Goal: Entertainment & Leisure: Browse casually

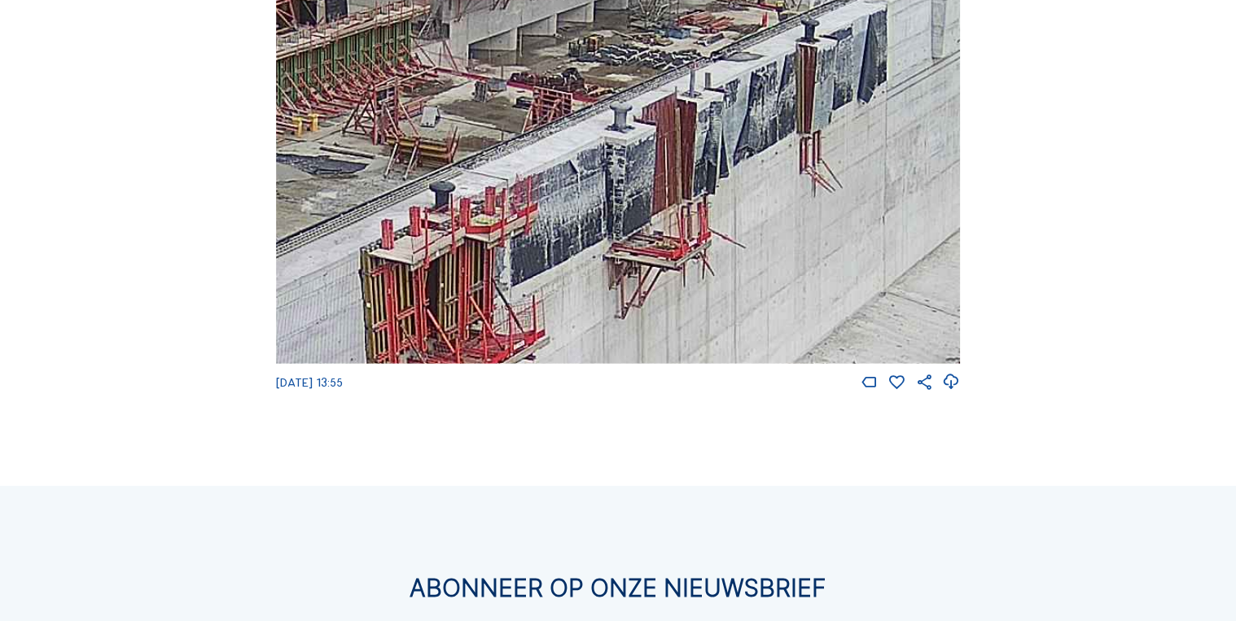
scroll to position [2333, 0]
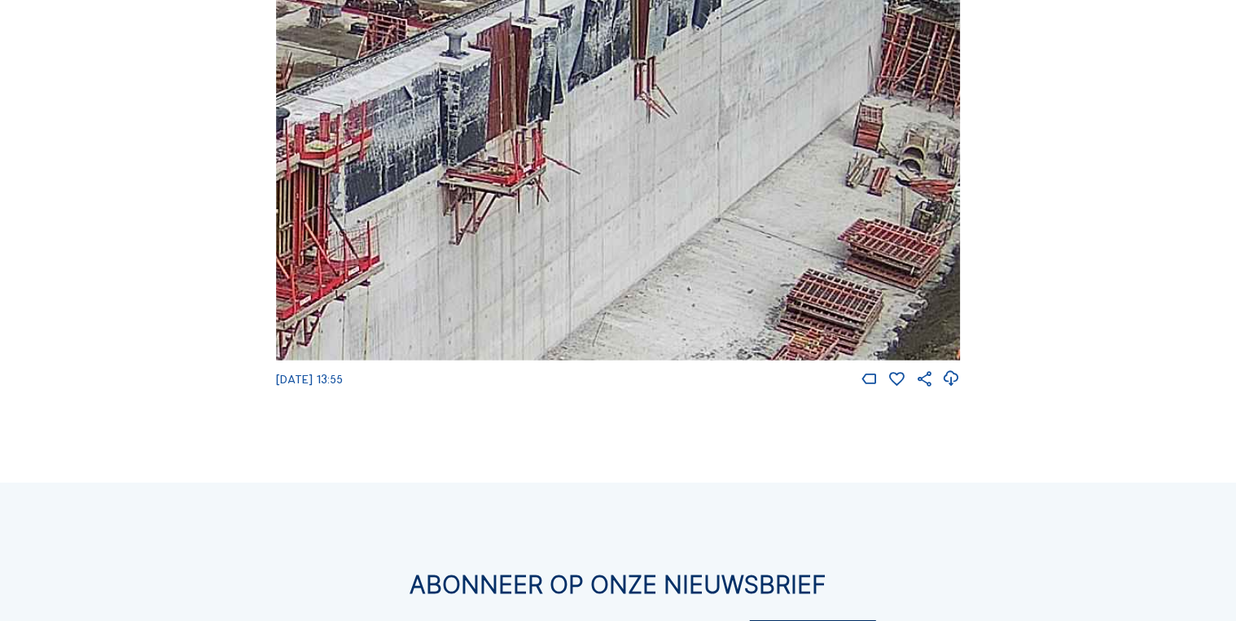
drag, startPoint x: 746, startPoint y: 232, endPoint x: 327, endPoint y: 15, distance: 471.6
click at [327, 15] on img at bounding box center [617, 168] width 683 height 384
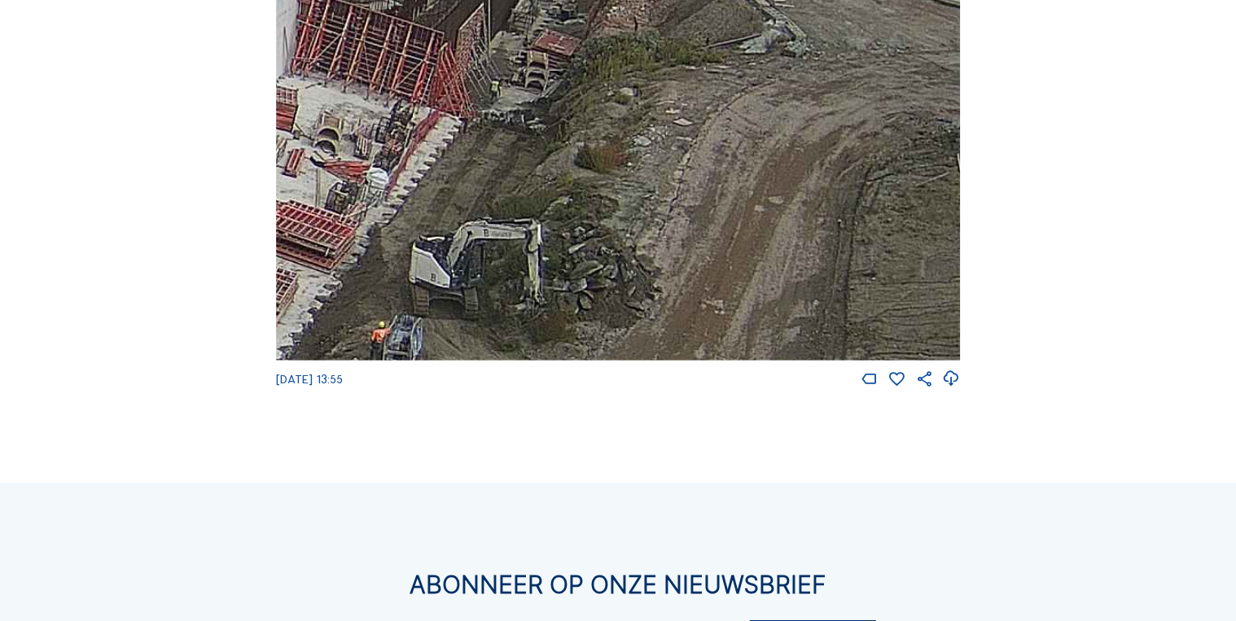
drag, startPoint x: 486, startPoint y: 316, endPoint x: 446, endPoint y: 42, distance: 276.5
click at [439, 59] on img at bounding box center [617, 168] width 683 height 384
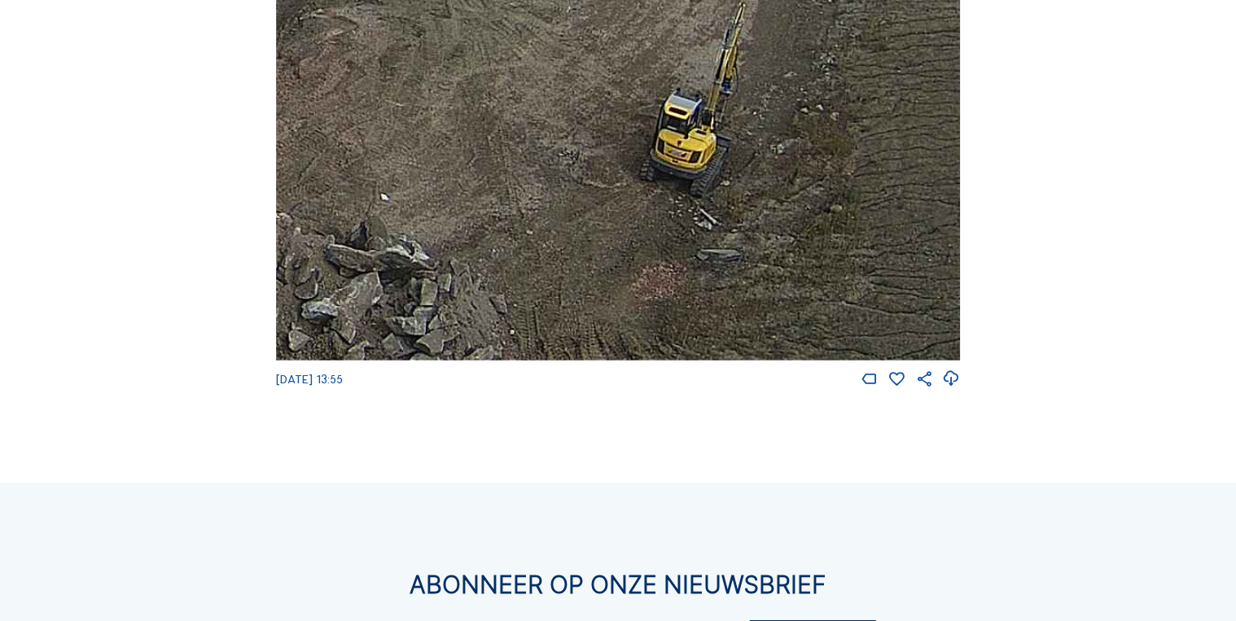
drag, startPoint x: 539, startPoint y: 166, endPoint x: 544, endPoint y: 45, distance: 121.4
click at [543, 49] on img at bounding box center [617, 168] width 683 height 384
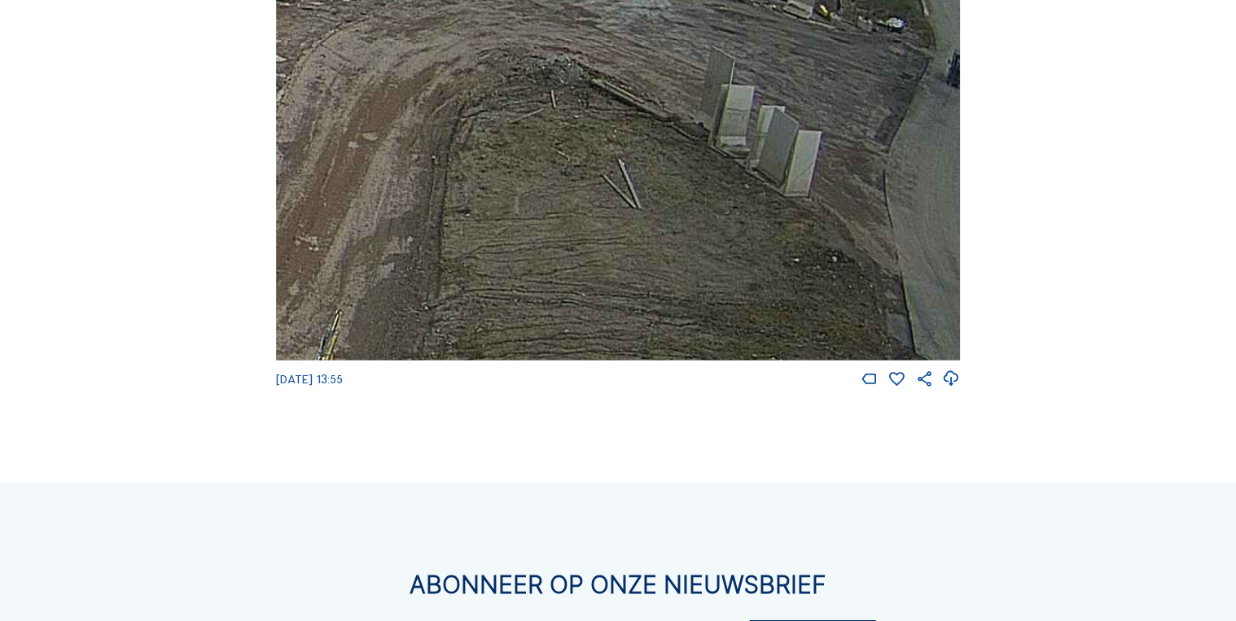
drag, startPoint x: 467, startPoint y: 191, endPoint x: 948, endPoint y: -49, distance: 537.8
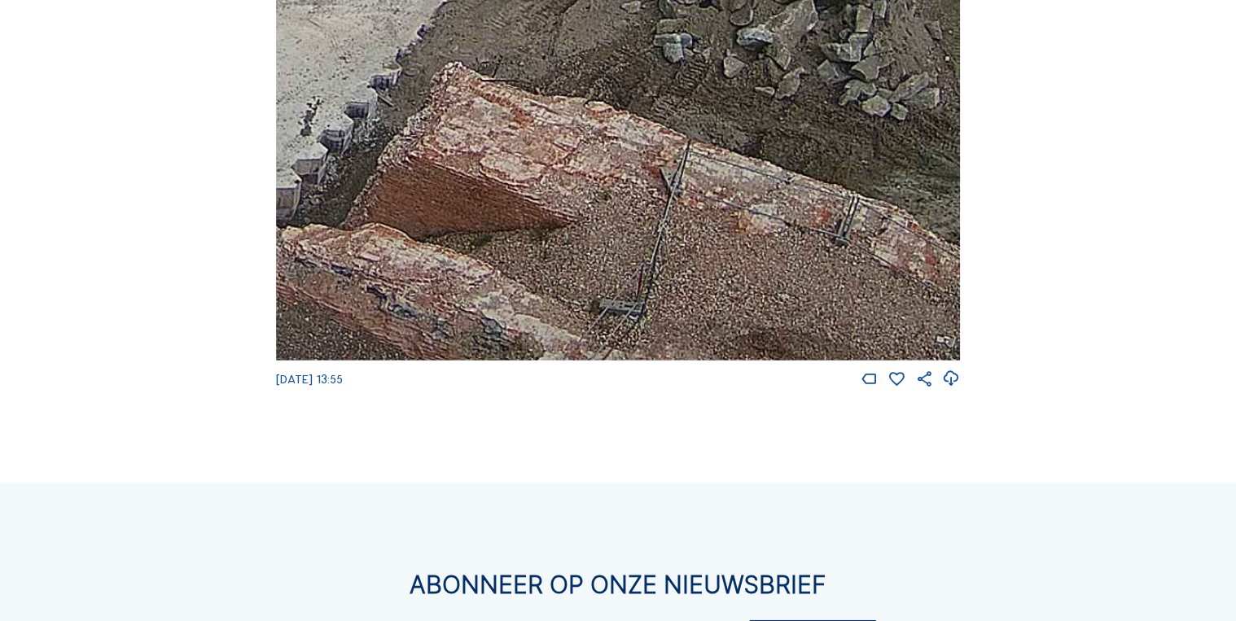
drag, startPoint x: 547, startPoint y: 184, endPoint x: 1155, endPoint y: 65, distance: 619.8
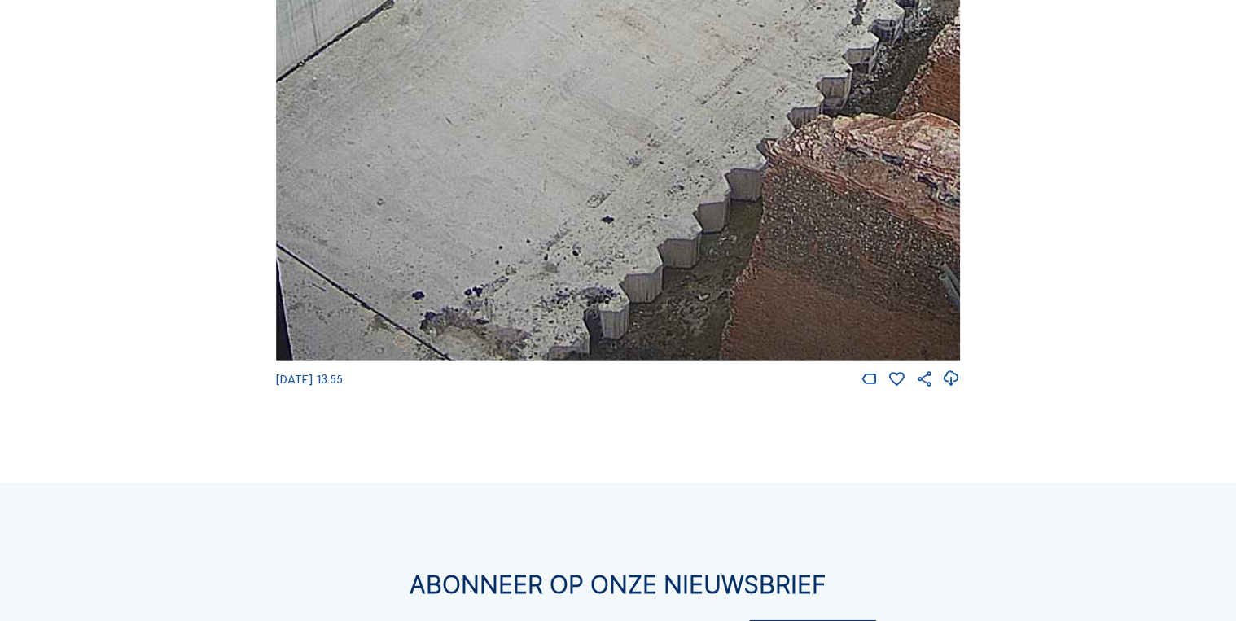
drag, startPoint x: 697, startPoint y: 134, endPoint x: 848, endPoint y: -1, distance: 201.8
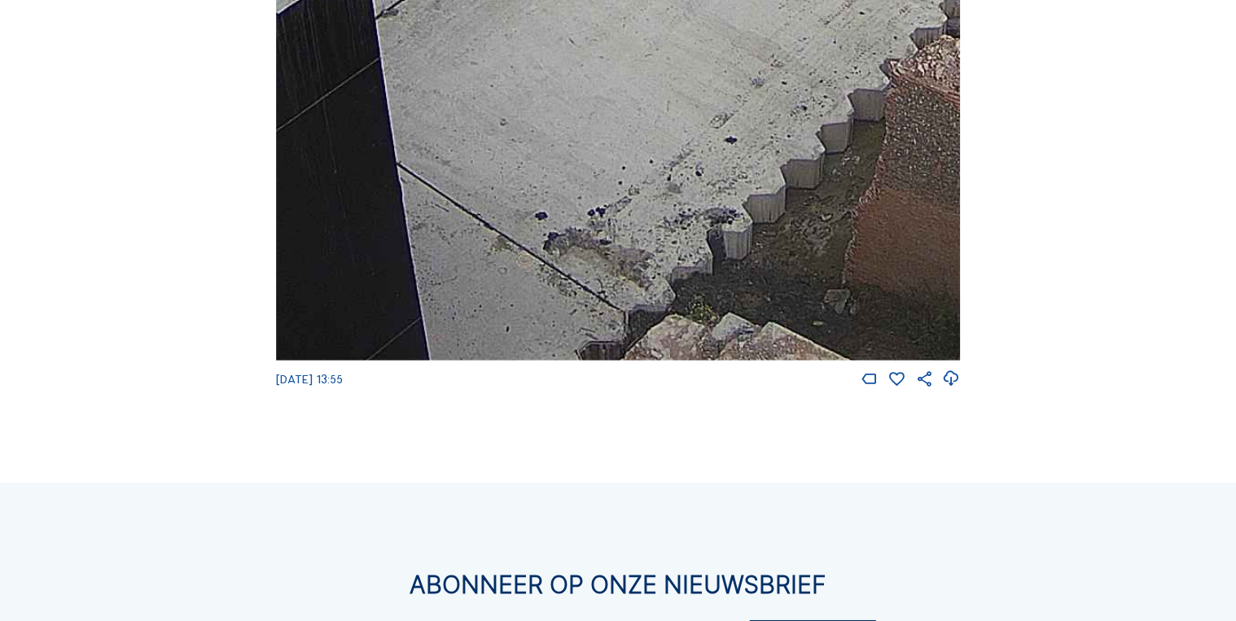
drag, startPoint x: 779, startPoint y: 201, endPoint x: 753, endPoint y: 98, distance: 106.6
click at [753, 98] on img at bounding box center [617, 168] width 683 height 384
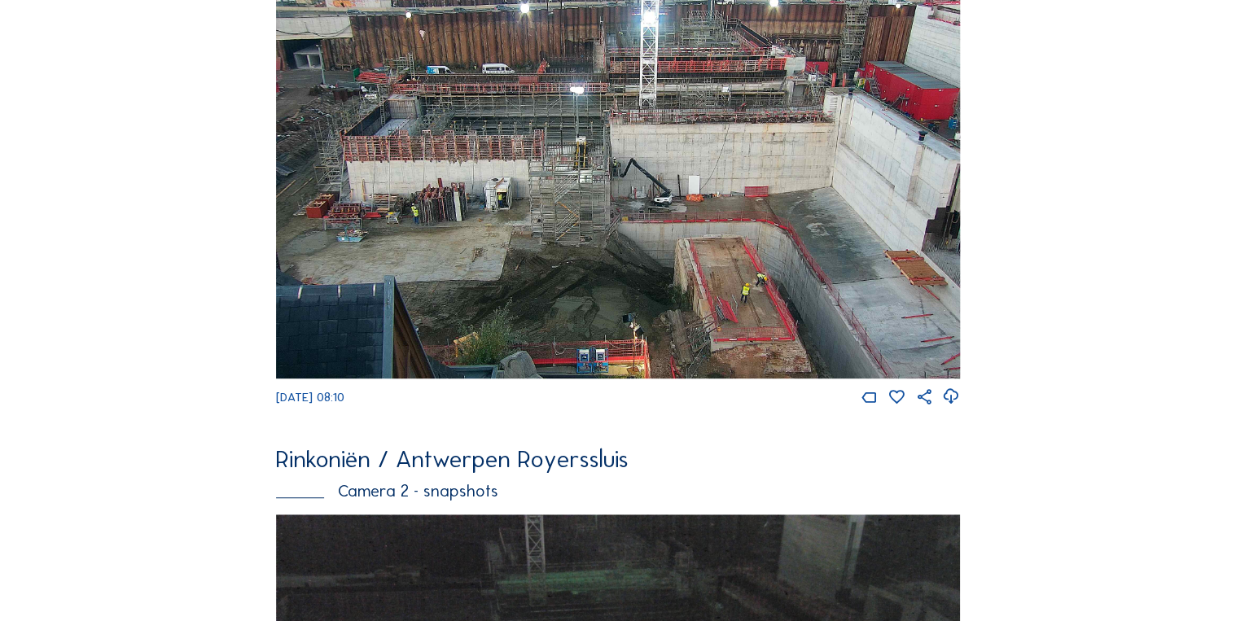
scroll to position [261, 0]
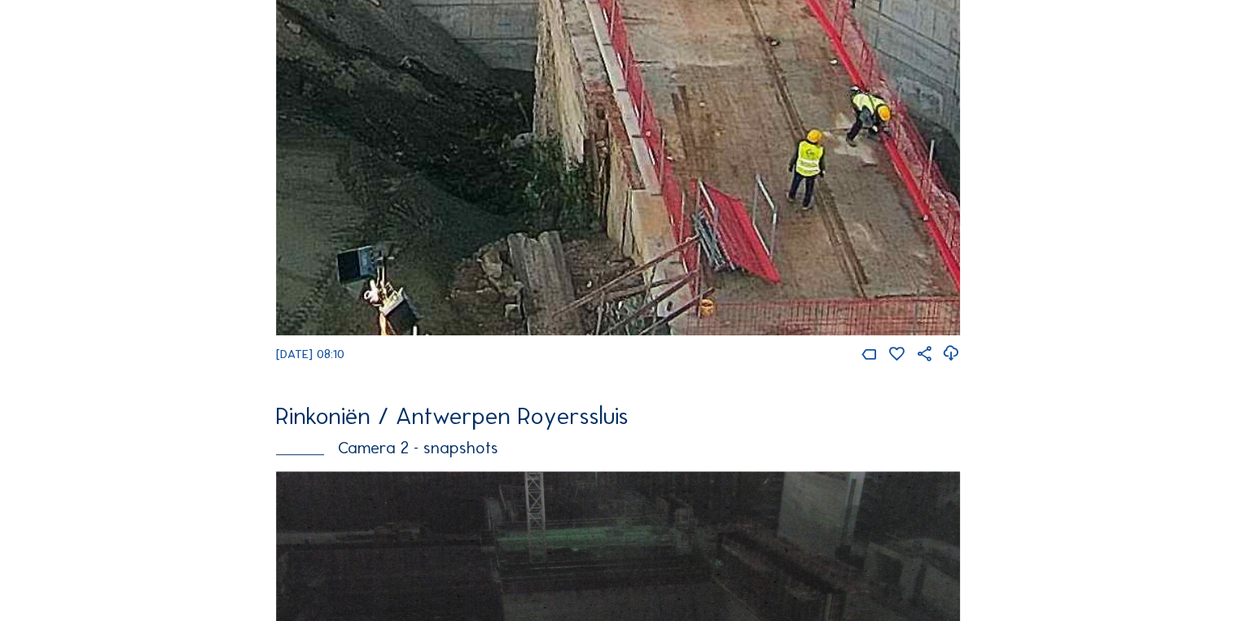
drag, startPoint x: 684, startPoint y: 280, endPoint x: 339, endPoint y: 173, distance: 361.6
click at [339, 173] on img at bounding box center [617, 135] width 683 height 401
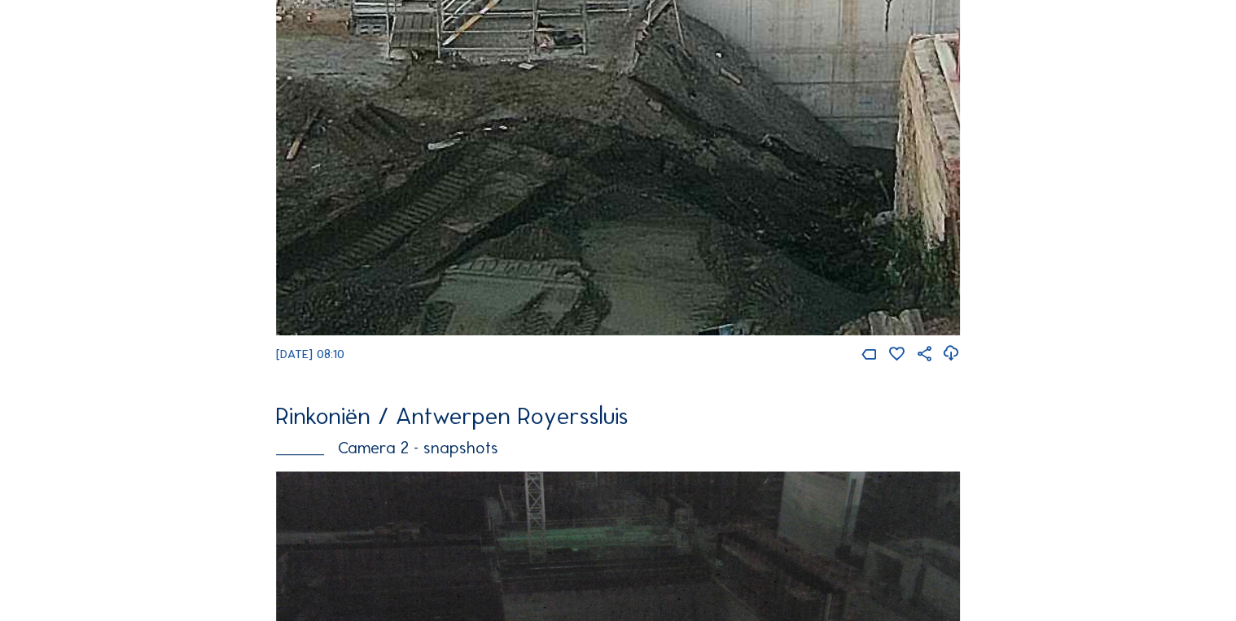
drag, startPoint x: 737, startPoint y: 213, endPoint x: 1162, endPoint y: 248, distance: 426.5
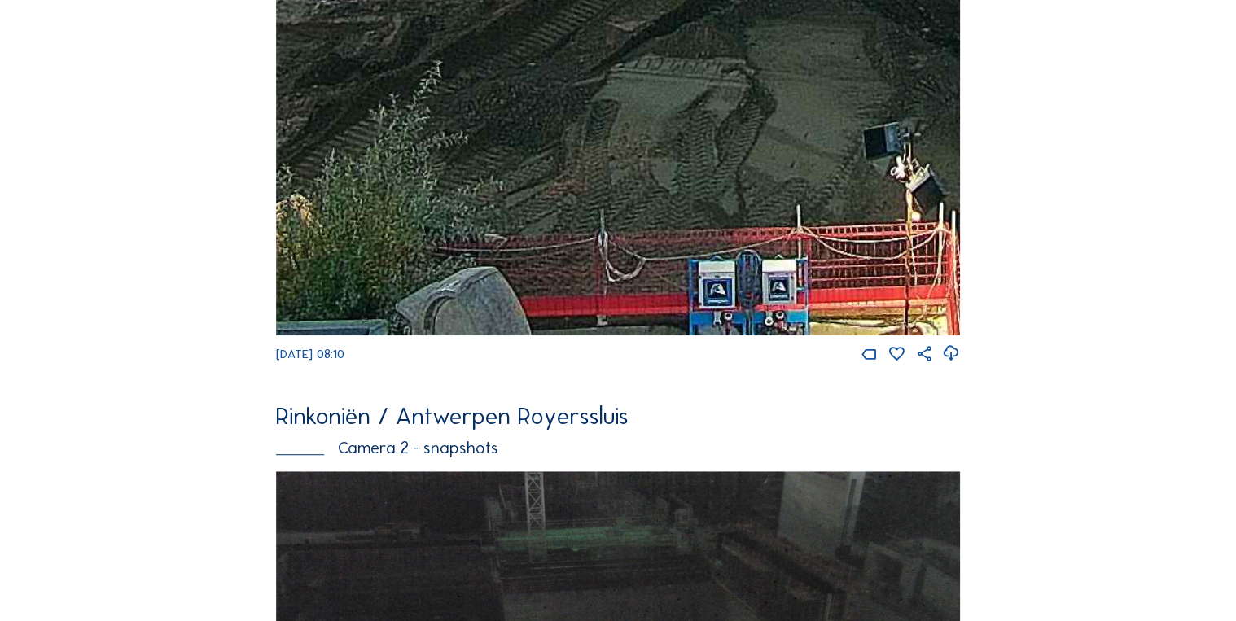
drag, startPoint x: 707, startPoint y: 202, endPoint x: 849, endPoint y: 14, distance: 236.0
click at [849, 14] on img at bounding box center [617, 135] width 683 height 401
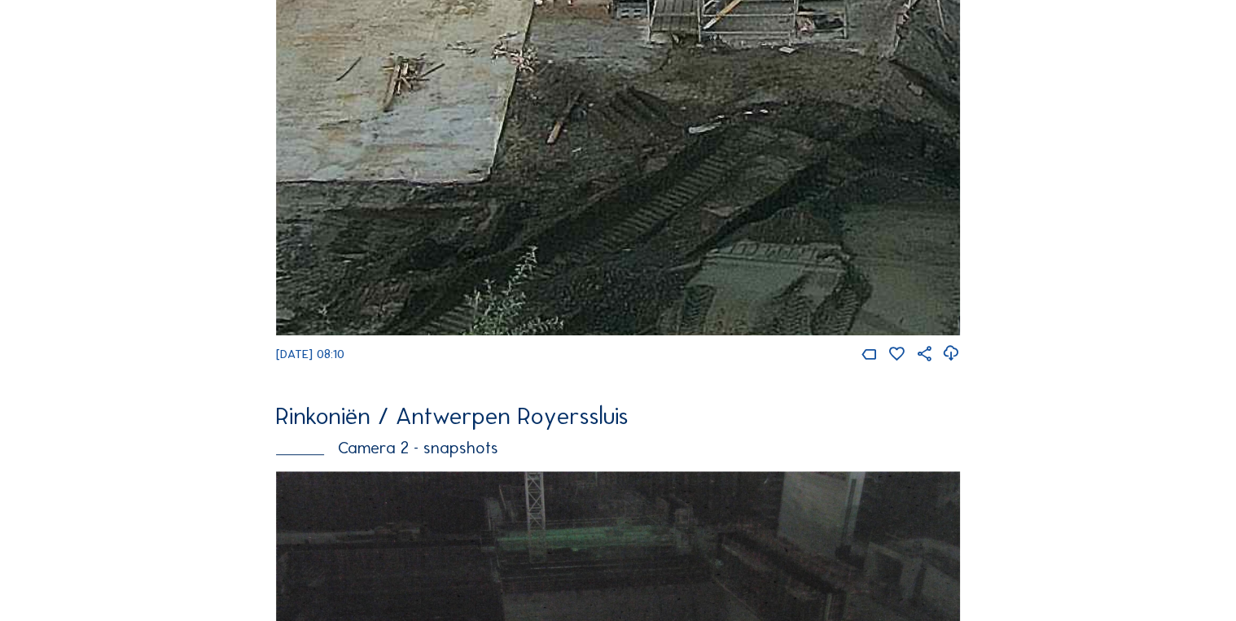
drag, startPoint x: 776, startPoint y: 126, endPoint x: 717, endPoint y: 329, distance: 211.3
click at [717, 329] on img at bounding box center [617, 135] width 683 height 401
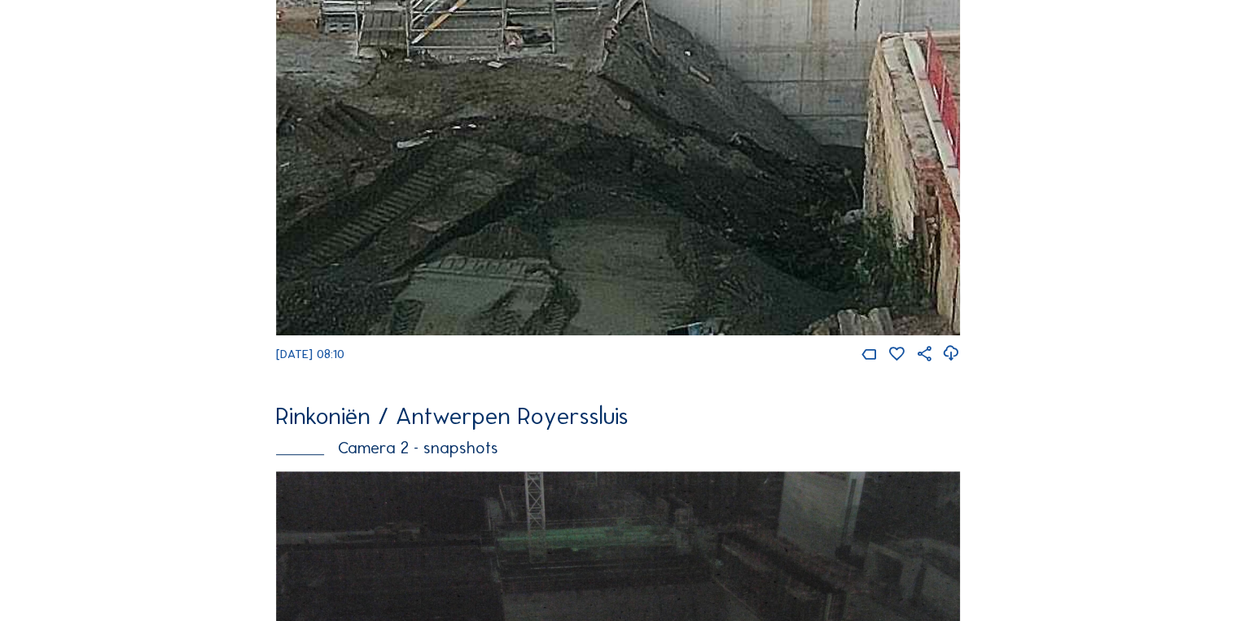
drag, startPoint x: 755, startPoint y: 230, endPoint x: 445, endPoint y: 238, distance: 309.5
click at [446, 238] on img at bounding box center [617, 135] width 683 height 401
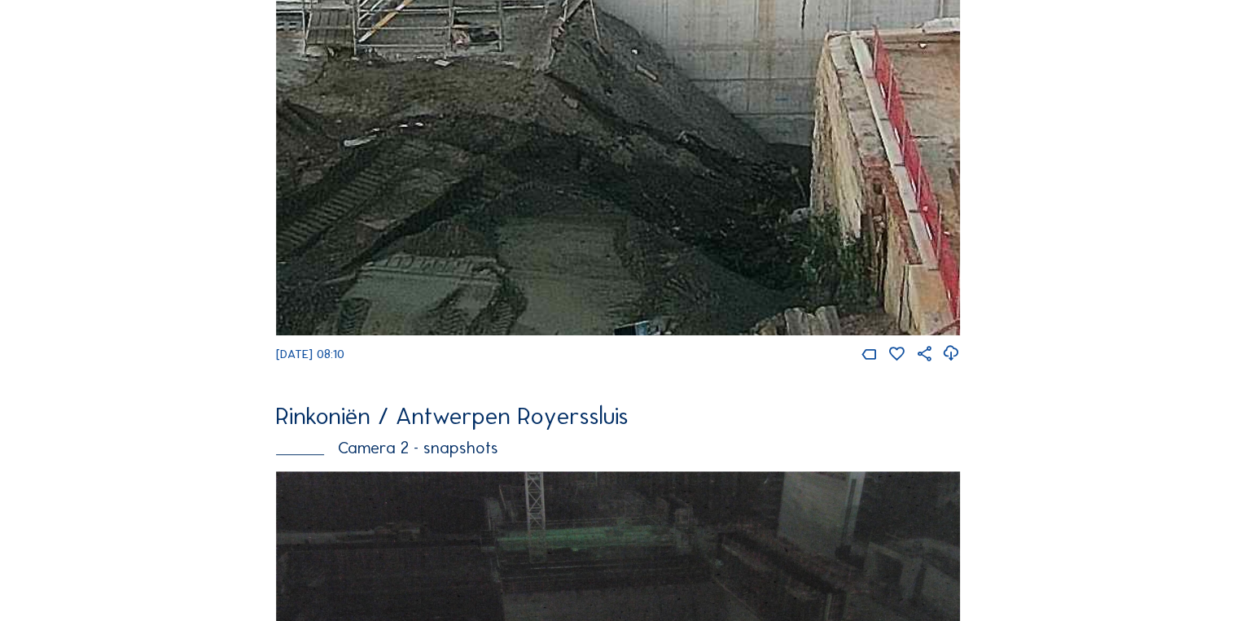
drag, startPoint x: 669, startPoint y: 192, endPoint x: 515, endPoint y: 199, distance: 154.0
click at [544, 199] on img at bounding box center [617, 135] width 683 height 401
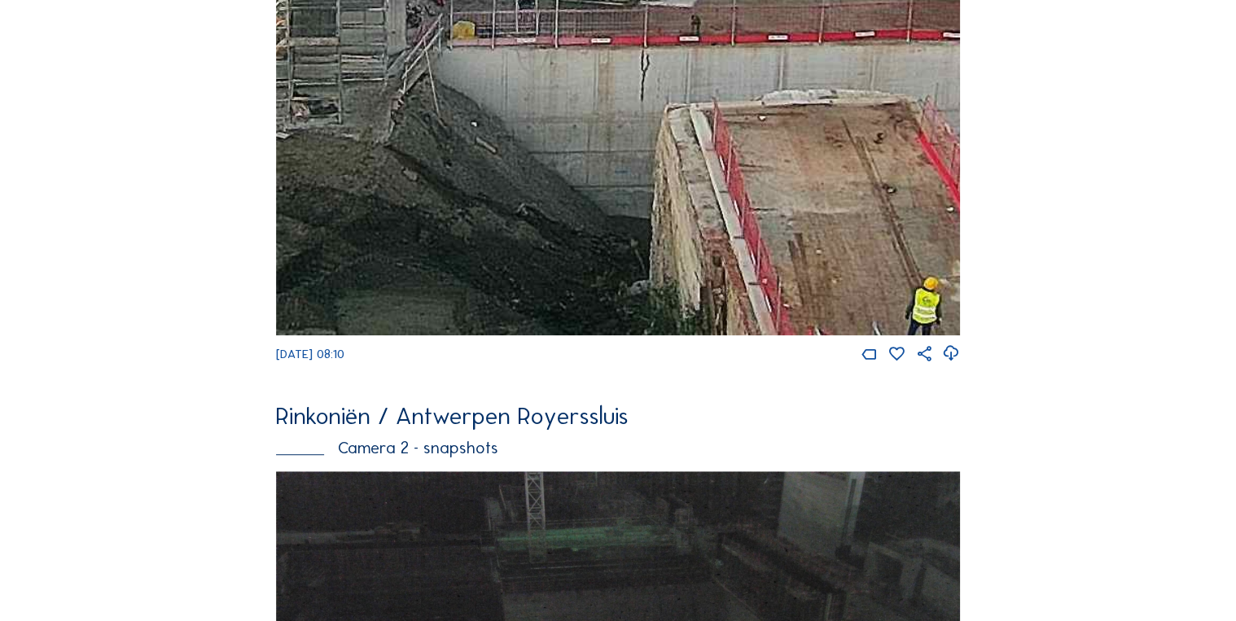
drag, startPoint x: 752, startPoint y: 176, endPoint x: 94, endPoint y: 188, distance: 658.0
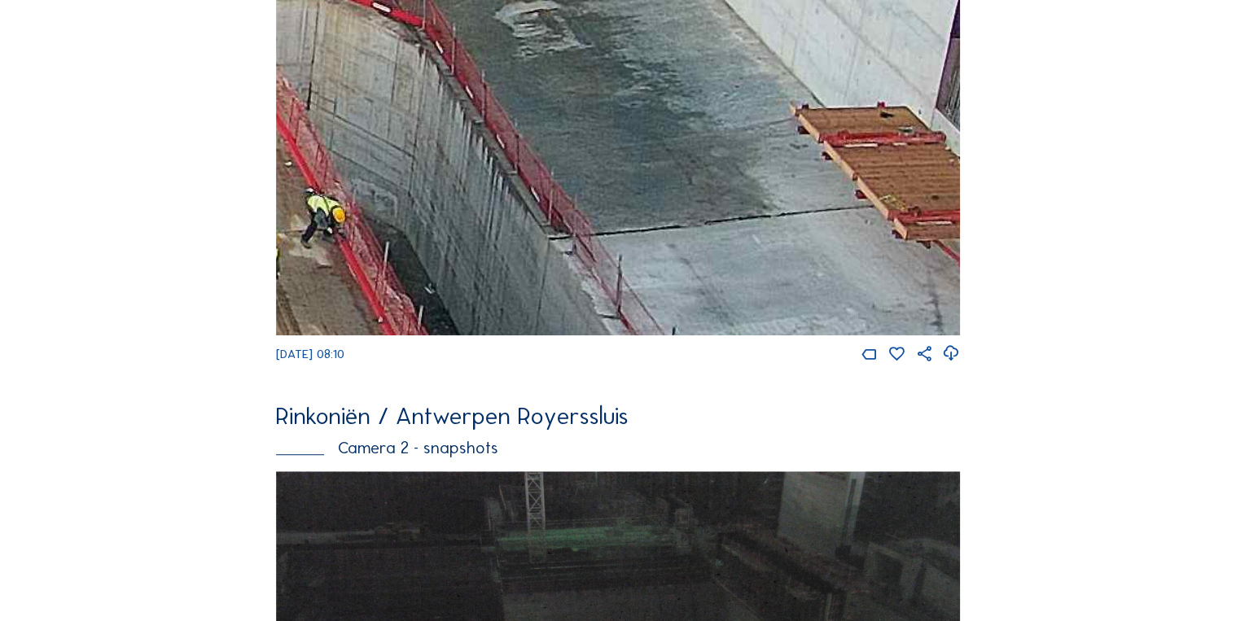
drag, startPoint x: 800, startPoint y: 290, endPoint x: 495, endPoint y: 80, distance: 370.6
click at [557, 103] on img at bounding box center [617, 135] width 683 height 401
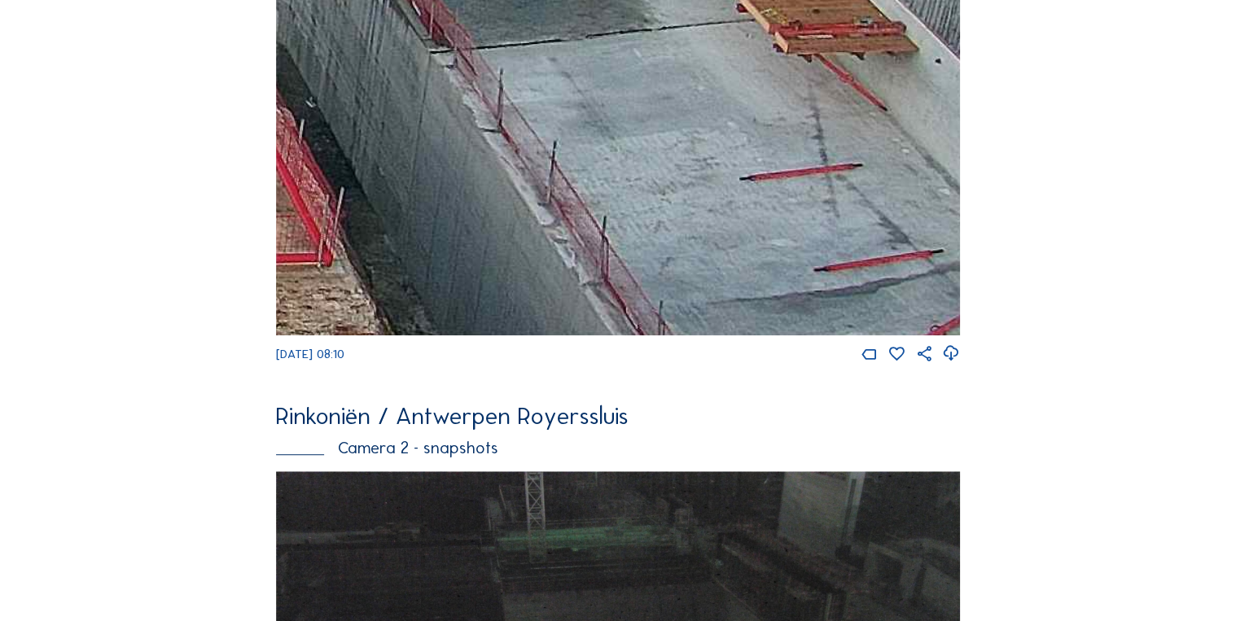
drag, startPoint x: 711, startPoint y: 219, endPoint x: 519, endPoint y: 26, distance: 272.3
click at [553, 46] on img at bounding box center [617, 135] width 683 height 401
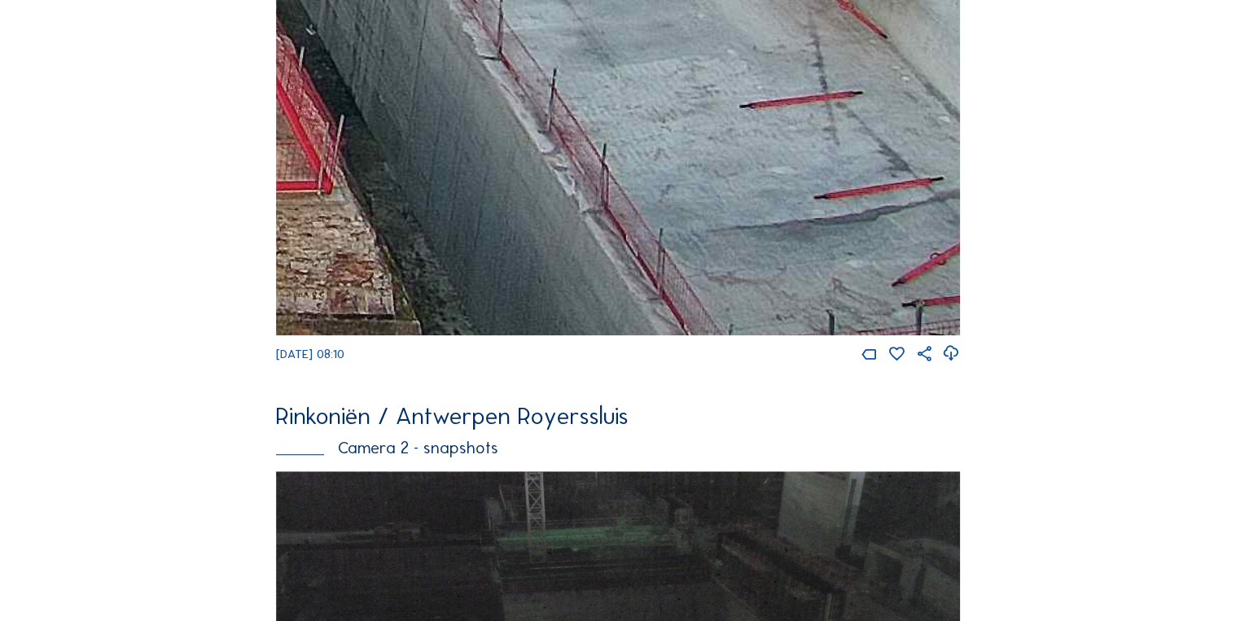
drag, startPoint x: 616, startPoint y: 133, endPoint x: 521, endPoint y: 111, distance: 97.0
click at [521, 111] on img at bounding box center [617, 135] width 683 height 401
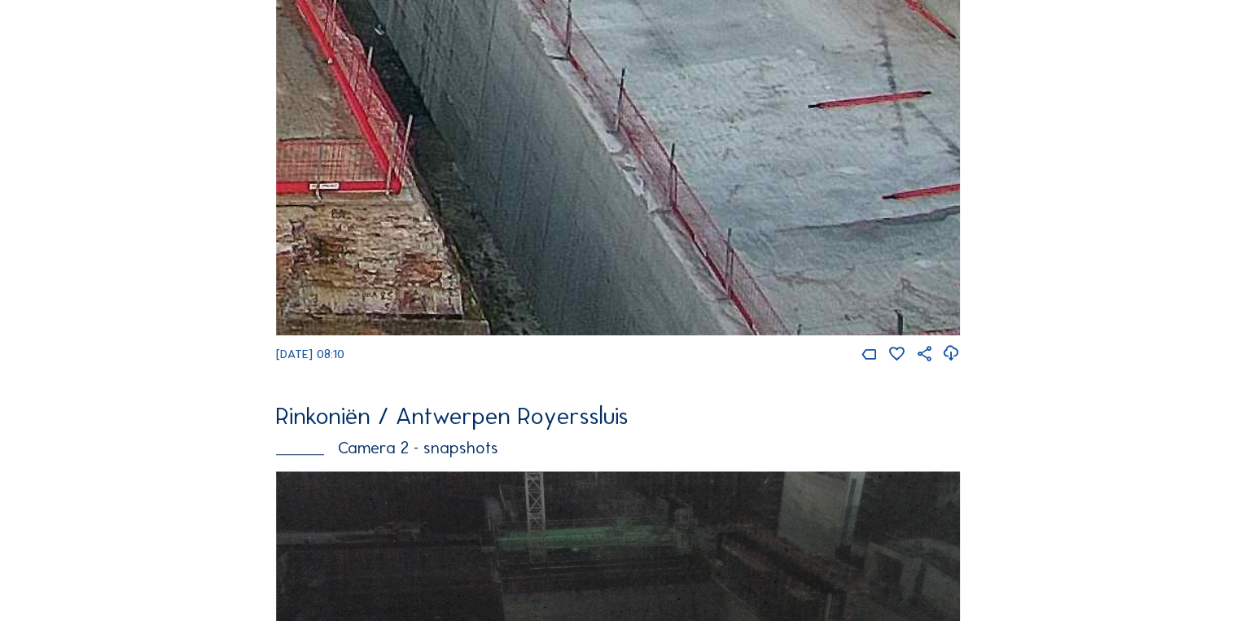
drag, startPoint x: 686, startPoint y: 240, endPoint x: 720, endPoint y: 123, distance: 121.9
click at [720, 123] on img at bounding box center [617, 135] width 683 height 401
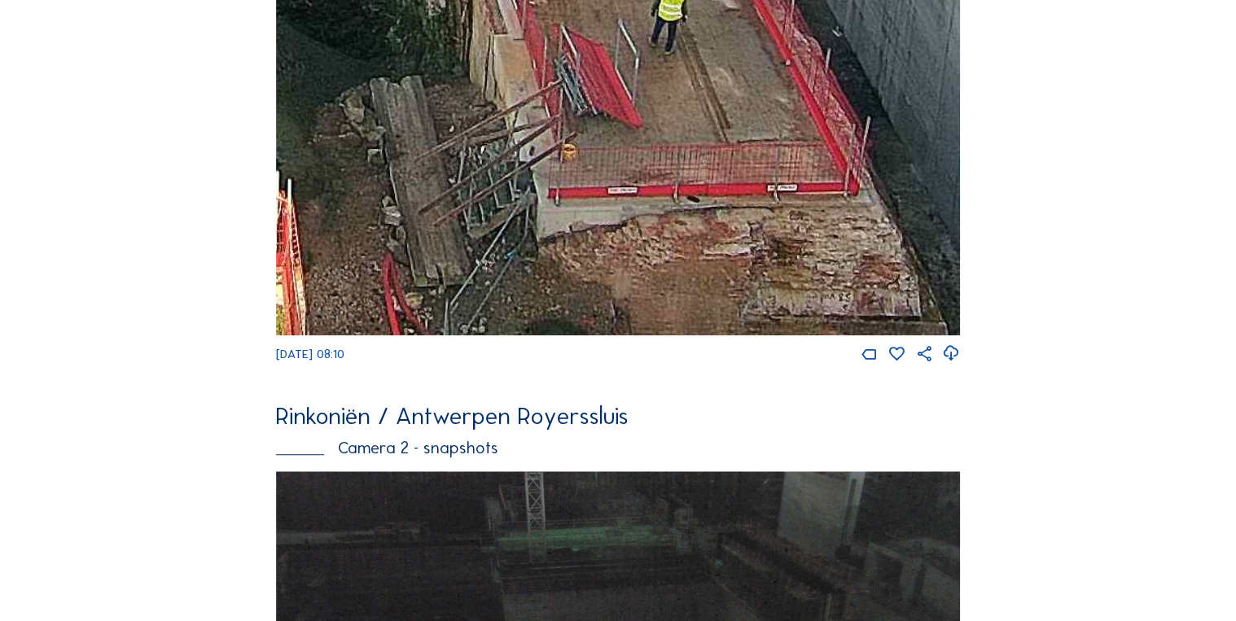
drag, startPoint x: 668, startPoint y: 173, endPoint x: 1066, endPoint y: 153, distance: 398.7
drag, startPoint x: 1103, startPoint y: 231, endPoint x: 1116, endPoint y: 257, distance: 28.8
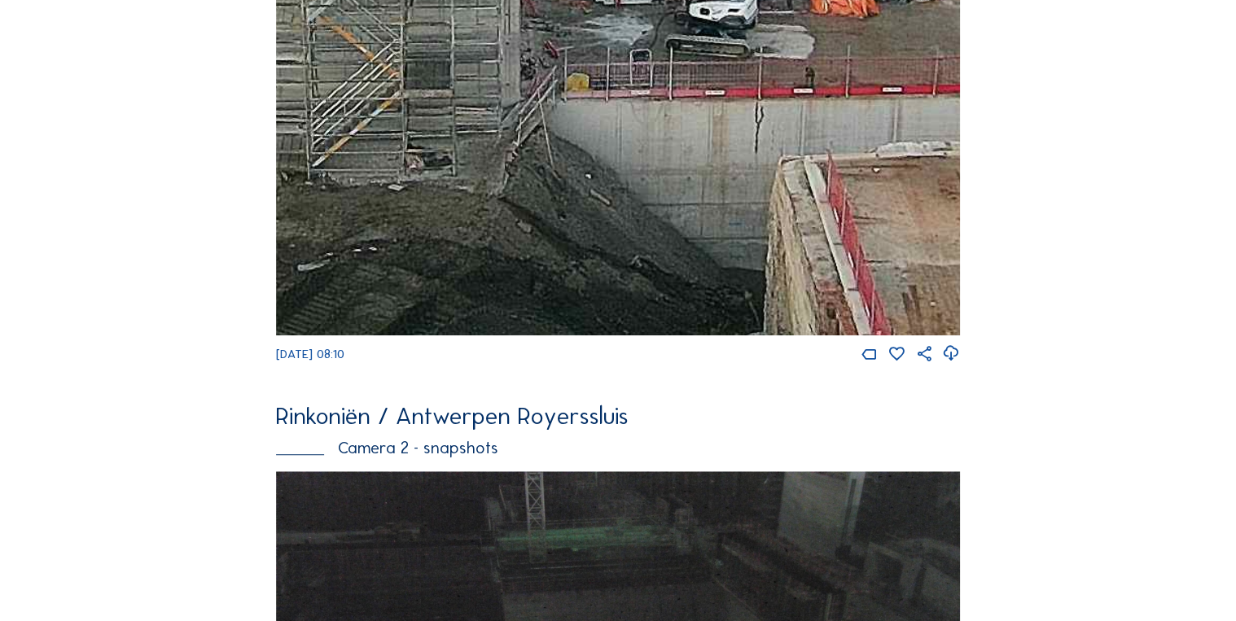
drag, startPoint x: 633, startPoint y: 140, endPoint x: 955, endPoint y: 476, distance: 465.9
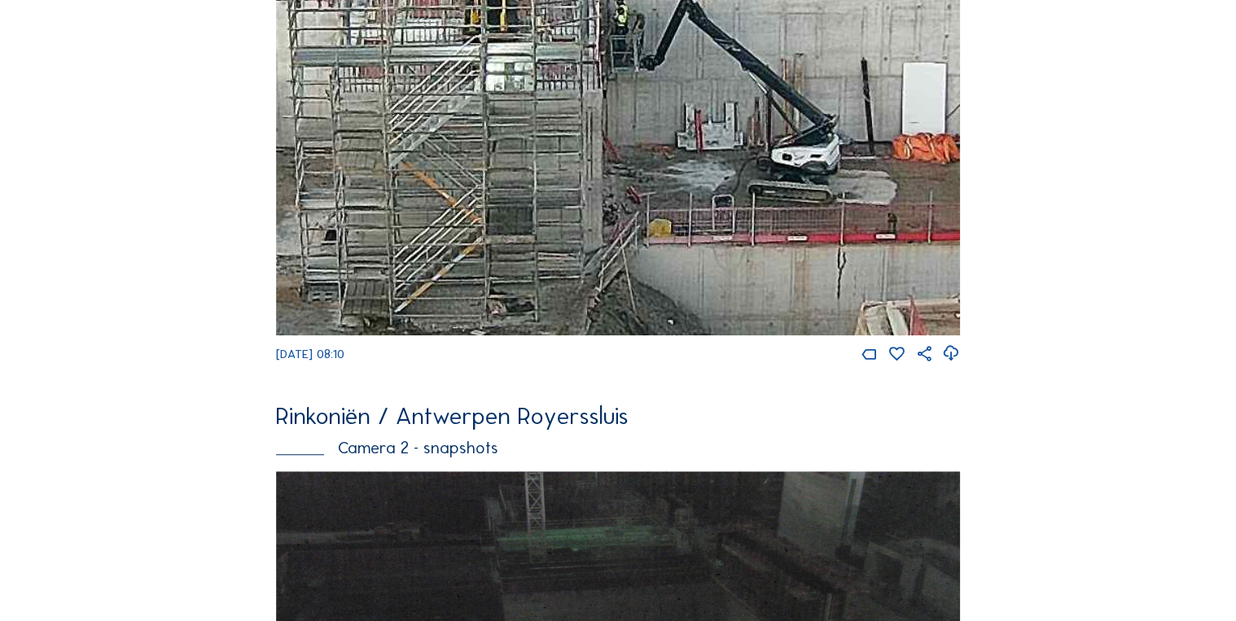
drag, startPoint x: 842, startPoint y: 393, endPoint x: 913, endPoint y: 582, distance: 201.8
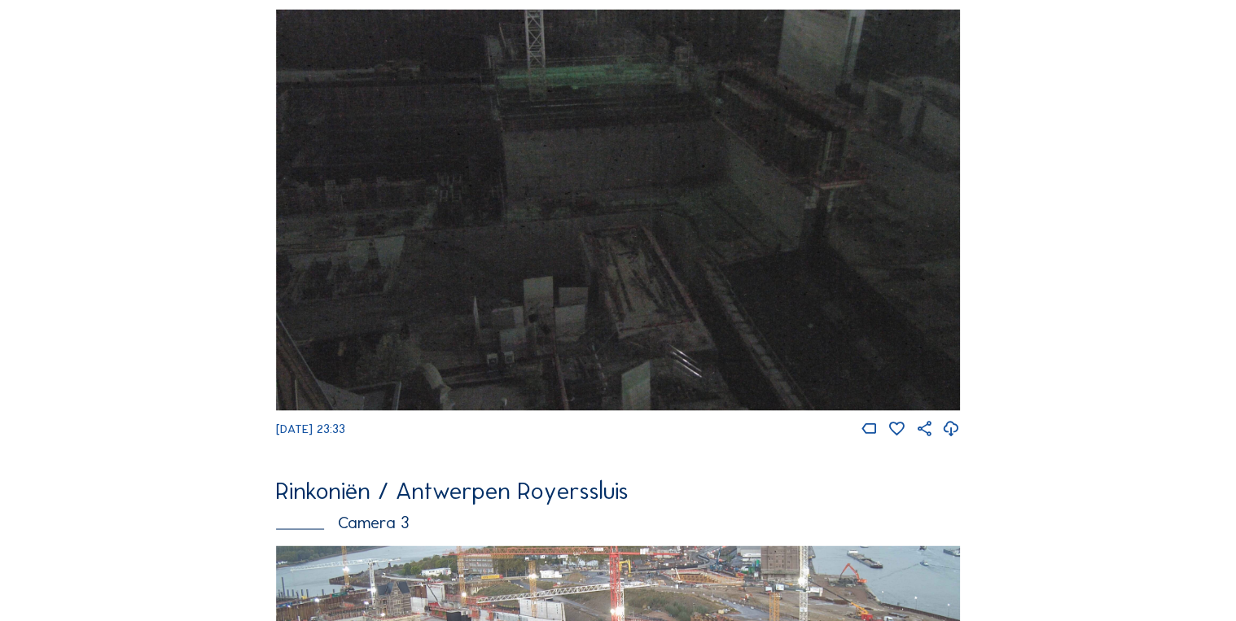
scroll to position [1633, 0]
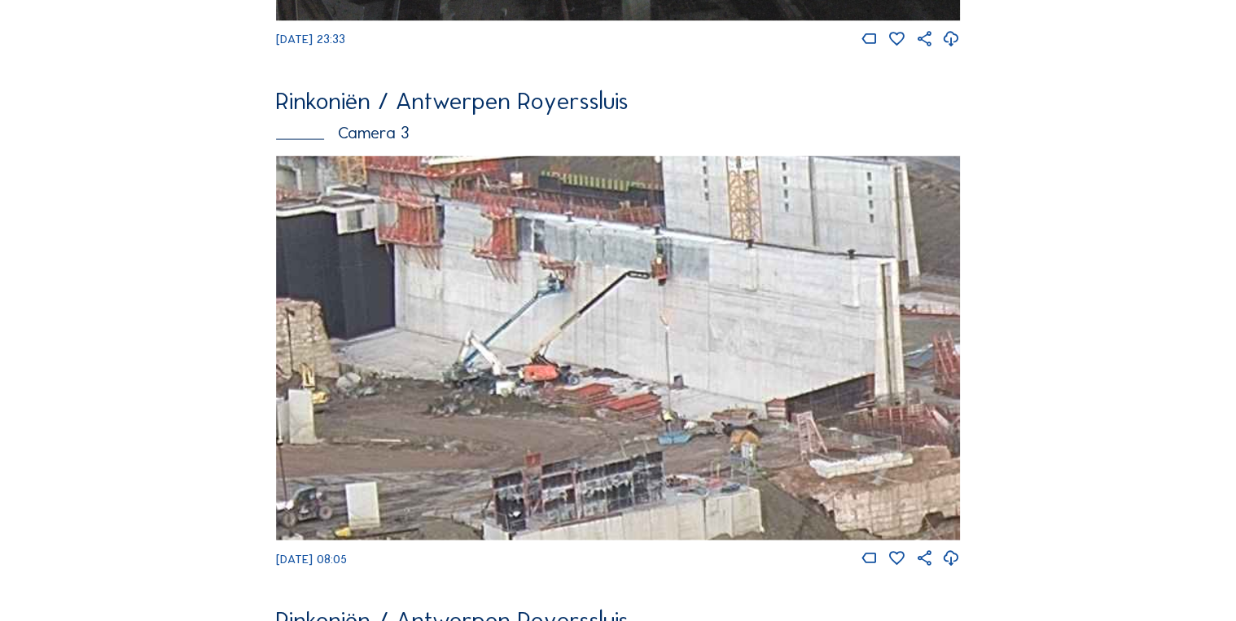
drag, startPoint x: 495, startPoint y: 298, endPoint x: 503, endPoint y: 327, distance: 30.4
click at [503, 327] on img at bounding box center [617, 348] width 683 height 384
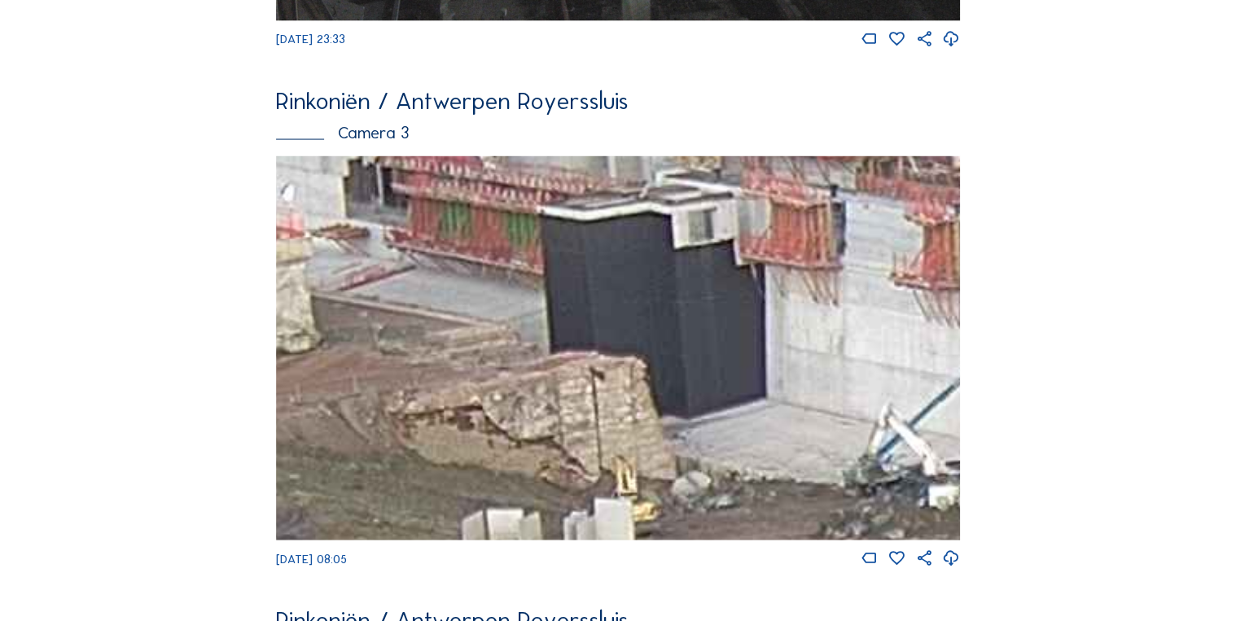
drag, startPoint x: 694, startPoint y: 312, endPoint x: 792, endPoint y: 340, distance: 102.6
click at [1129, 340] on div "Camera's Timelapses Mijn C-Site Feed Fotoshow Kaart Zoeken Volledig scherm Rink…" at bounding box center [618, 20] width 1236 height 3307
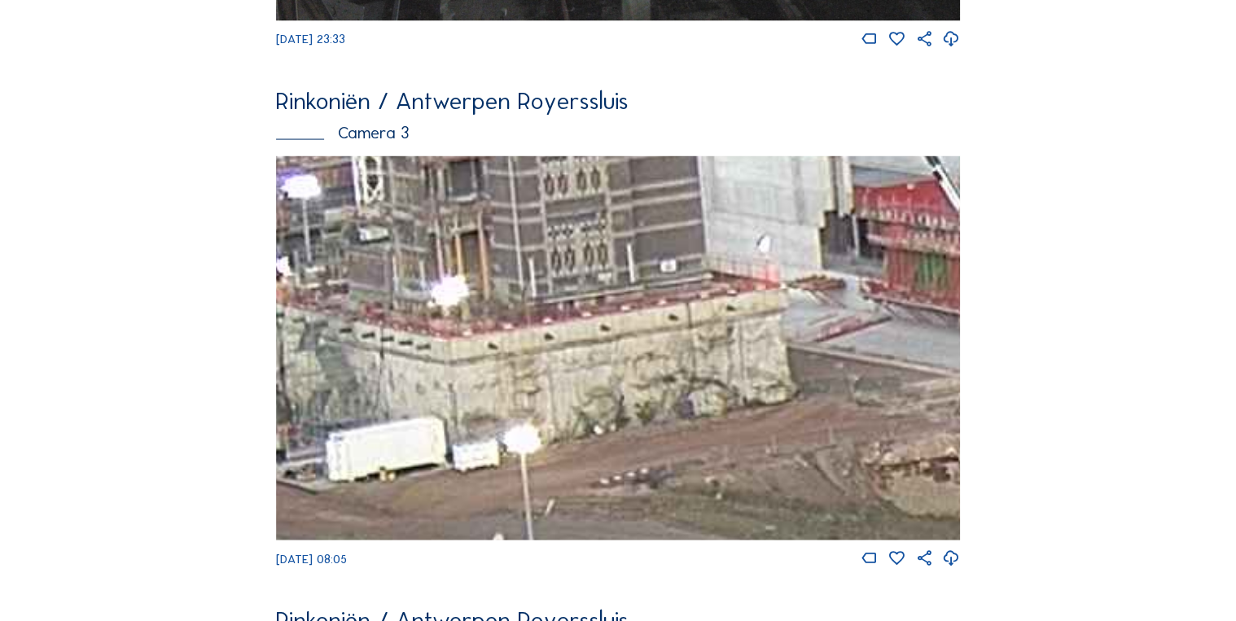
drag, startPoint x: 756, startPoint y: 335, endPoint x: 1375, endPoint y: 421, distance: 625.5
click at [1235, 421] on html "Camera's Timelapses Mijn C-Site Feed Fotoshow Kaart Zoeken Volledig scherm Rink…" at bounding box center [618, 20] width 1236 height 3307
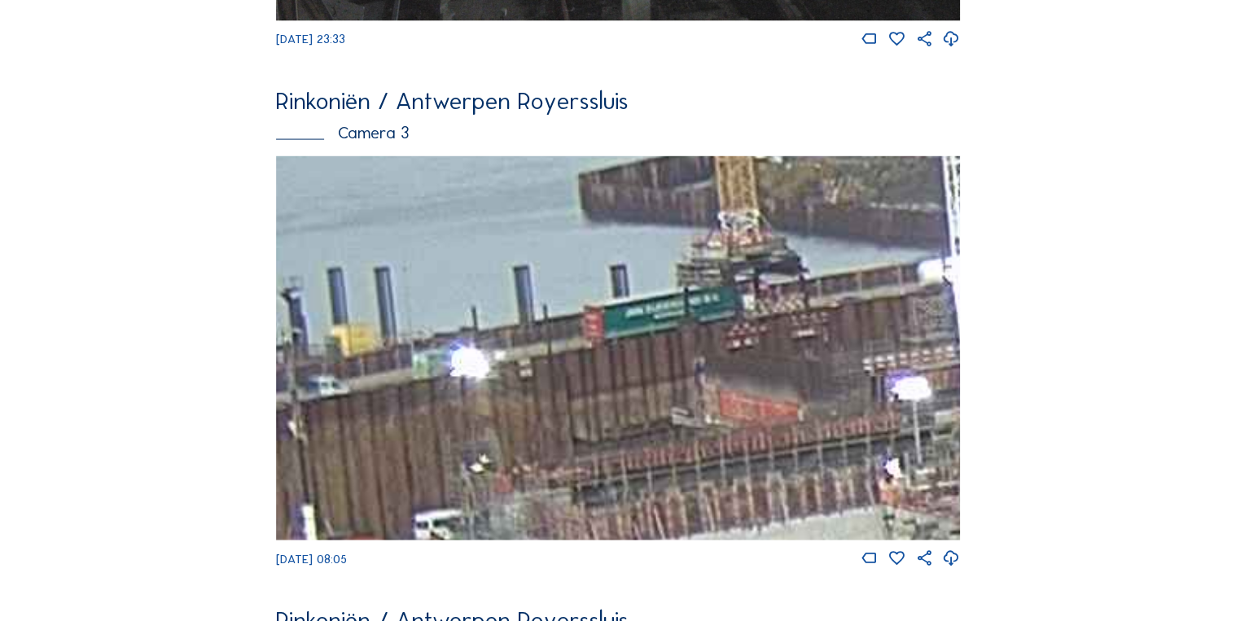
drag, startPoint x: 699, startPoint y: 349, endPoint x: 73, endPoint y: 176, distance: 649.5
click at [107, 191] on div "Camera's Timelapses Mijn C-Site Feed Fotoshow Kaart Zoeken Volledig scherm Rink…" at bounding box center [618, 20] width 1236 height 3307
